Goal: Information Seeking & Learning: Learn about a topic

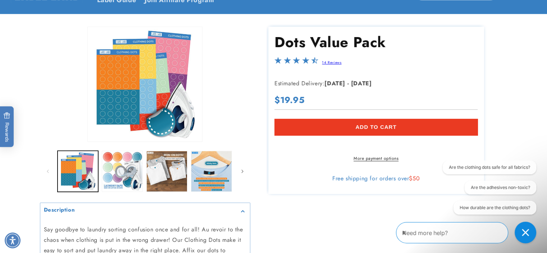
scroll to position [108, 0]
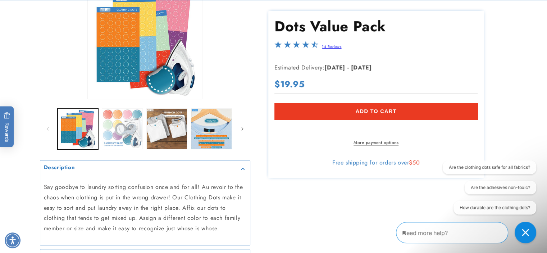
click at [112, 124] on button "Load image 2 in gallery view" at bounding box center [122, 128] width 41 height 41
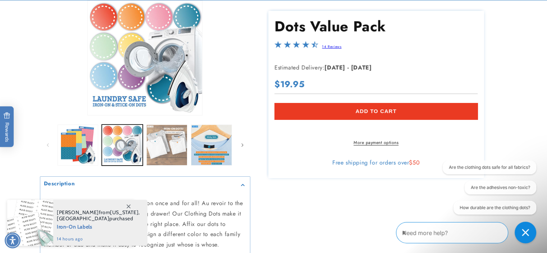
click at [173, 145] on button "Load image 3 in gallery view" at bounding box center [166, 145] width 41 height 41
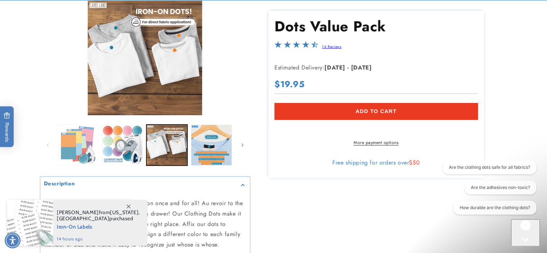
click at [82, 150] on button "Load image 1 in gallery view" at bounding box center [78, 145] width 41 height 41
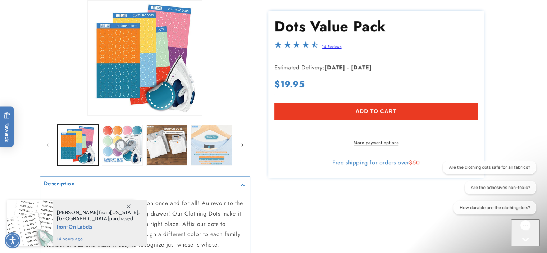
click at [209, 134] on button "Load image 4 in gallery view" at bounding box center [211, 145] width 41 height 41
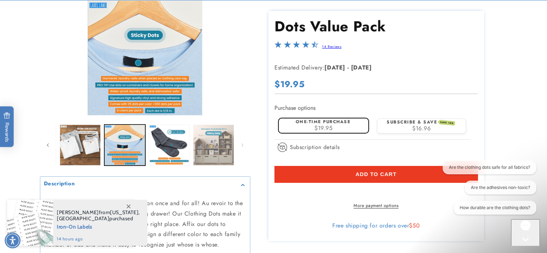
scroll to position [0, 88]
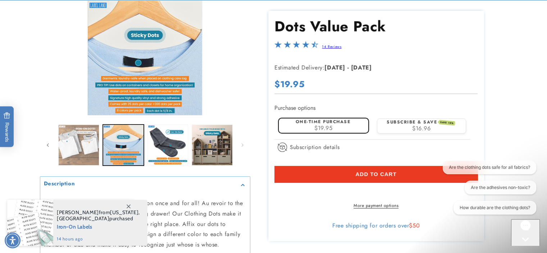
click at [83, 142] on button "Load image 3 in gallery view" at bounding box center [78, 145] width 41 height 41
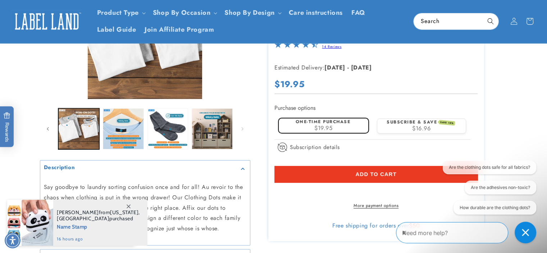
scroll to position [72, 0]
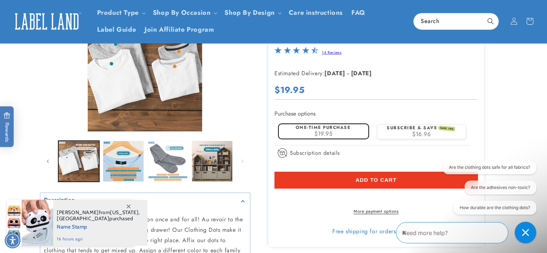
click at [176, 151] on button "Load image 5 in gallery view" at bounding box center [168, 161] width 41 height 41
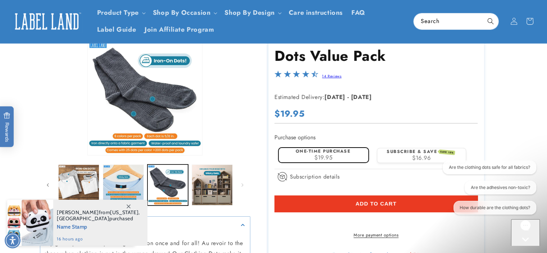
scroll to position [36, 0]
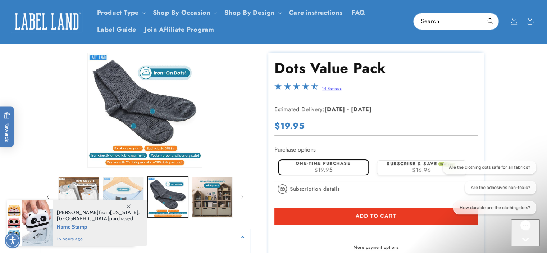
click at [118, 185] on button "Load image 4 in gallery view" at bounding box center [123, 197] width 41 height 41
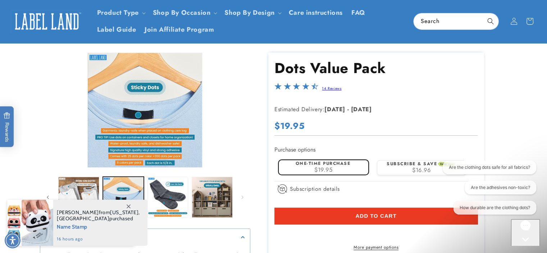
click at [129, 207] on icon at bounding box center [129, 206] width 4 height 4
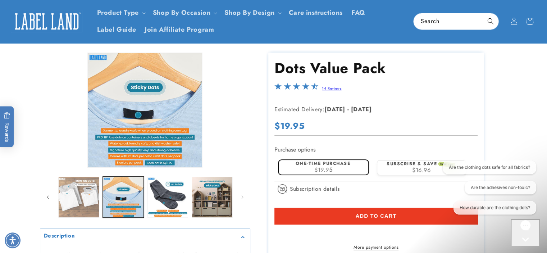
click at [71, 196] on button "Load image 3 in gallery view" at bounding box center [78, 197] width 41 height 41
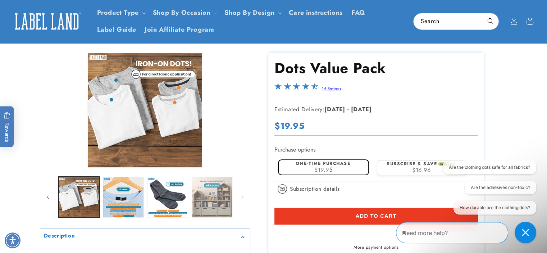
click at [213, 183] on button "Load image 6 in gallery view" at bounding box center [212, 197] width 41 height 41
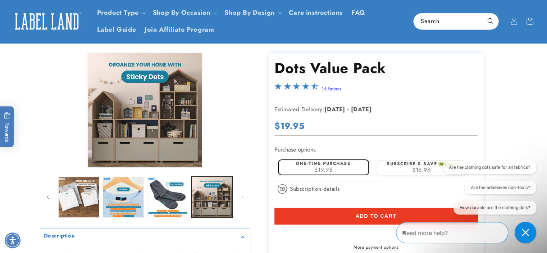
click at [151, 175] on ul "Gallery Viewer" at bounding box center [145, 197] width 179 height 45
click at [155, 185] on button "Load image 5 in gallery view" at bounding box center [168, 197] width 41 height 41
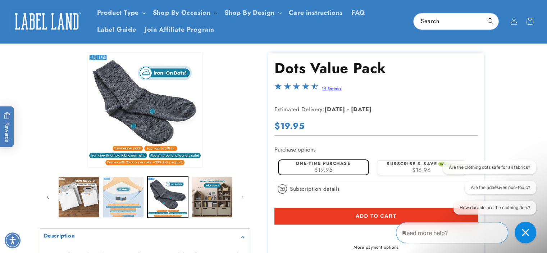
click at [118, 180] on button "Load image 4 in gallery view" at bounding box center [123, 197] width 41 height 41
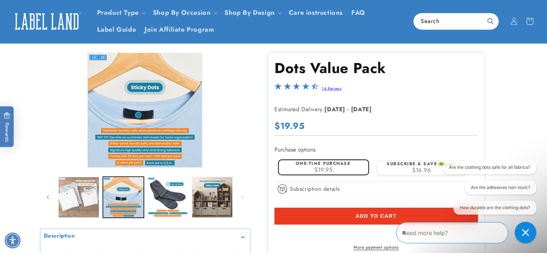
click at [76, 187] on button "Load image 3 in gallery view" at bounding box center [78, 197] width 41 height 41
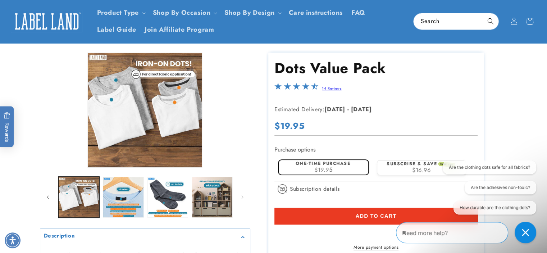
click at [266, 92] on div "Dots Value Pack Dots Value Pack 14 Reviews Estimated Delivery: [DATE] - [DATE] …" at bounding box center [378, 216] width 257 height 326
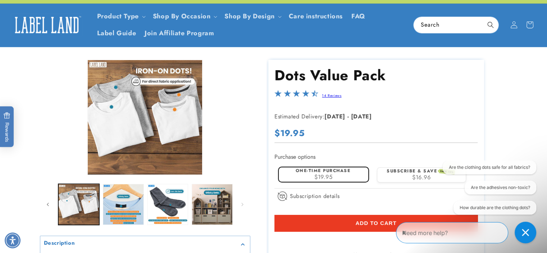
scroll to position [0, 0]
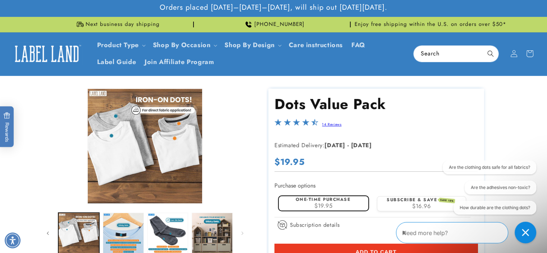
click at [267, 116] on div "Dots Value Pack Dots Value Pack 14 Reviews Estimated Delivery: [DATE] - [DATE] …" at bounding box center [378, 252] width 257 height 326
click at [258, 94] on div "Dots Value Pack Dots Value Pack 14 Reviews Estimated Delivery: [DATE] - [DATE] …" at bounding box center [378, 252] width 257 height 326
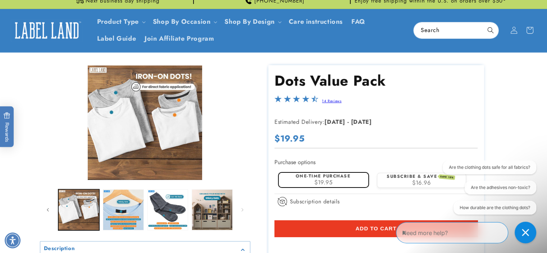
scroll to position [36, 0]
